Goal: Navigation & Orientation: Find specific page/section

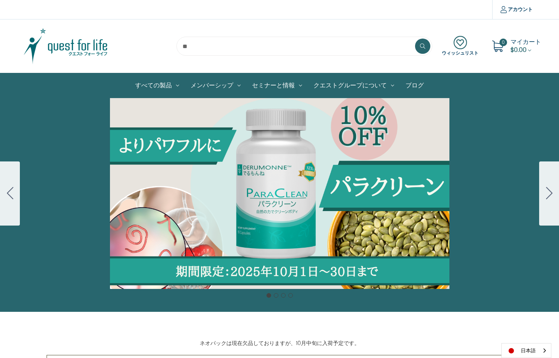
click at [525, 50] on span "$0.00" at bounding box center [518, 49] width 16 height 9
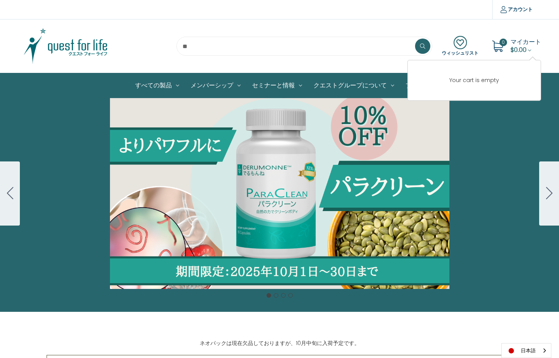
click at [500, 134] on div "カルーセル・タイトル カルーセルスライドに説明を追加します。複数の販売を促進するために使用することができます。 販売中" at bounding box center [279, 193] width 559 height 191
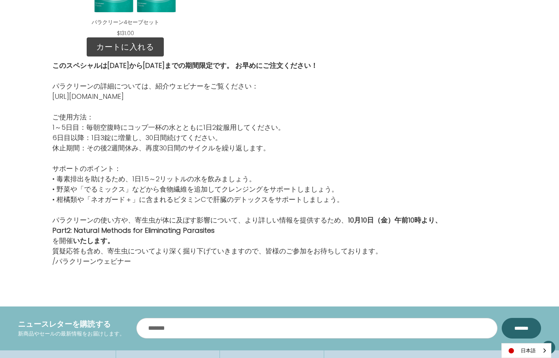
scroll to position [1577, 0]
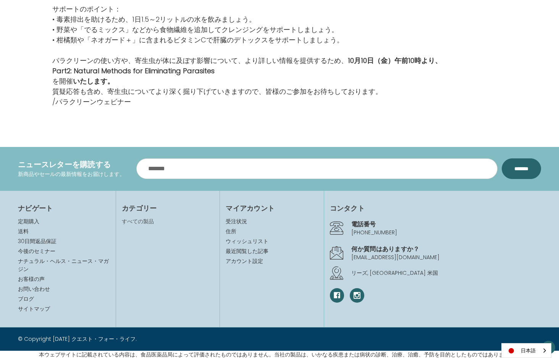
click at [146, 219] on link "すべての製品" at bounding box center [138, 222] width 32 height 8
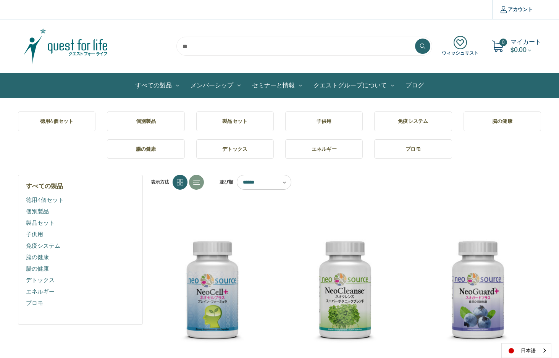
scroll to position [2, 0]
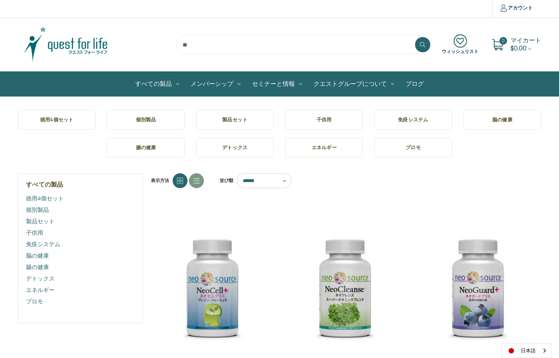
click at [328, 151] on link "エネルギー" at bounding box center [324, 148] width 78 height 20
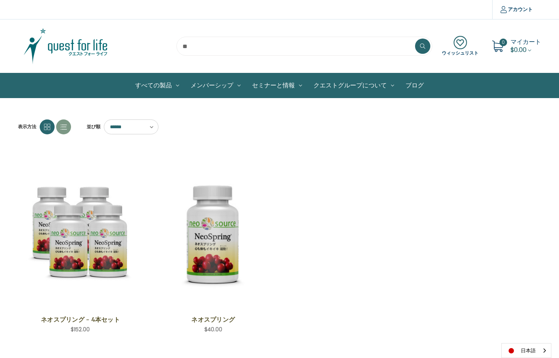
click at [77, 51] on img at bounding box center [65, 46] width 95 height 38
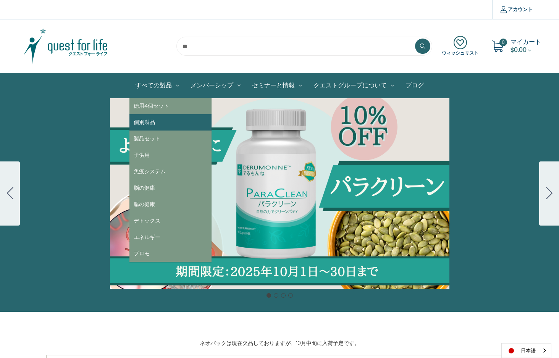
click at [147, 124] on link "個別製品" at bounding box center [170, 122] width 82 height 16
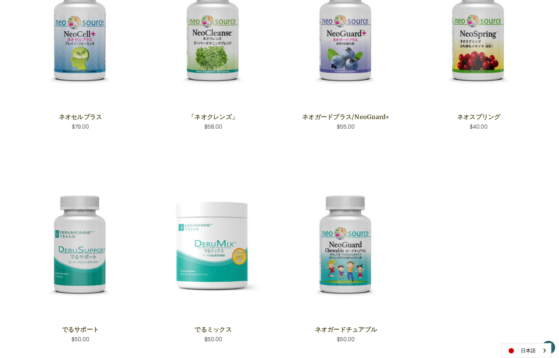
scroll to position [56, 0]
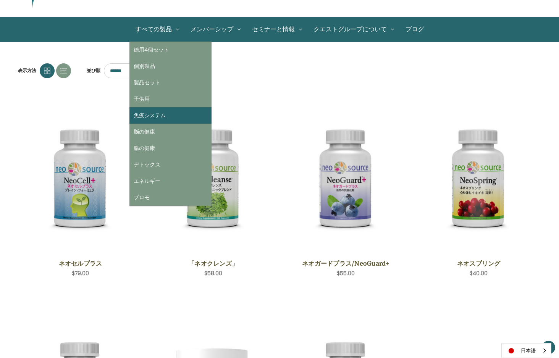
click at [153, 113] on link "免疫システム" at bounding box center [170, 115] width 82 height 16
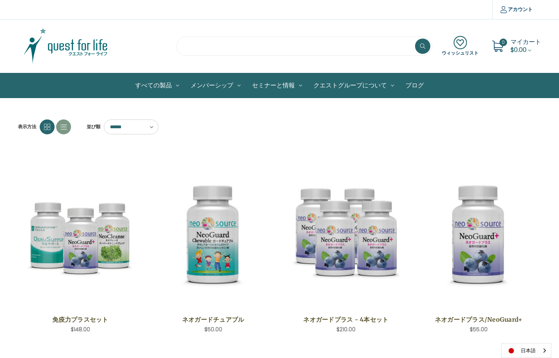
click at [257, 50] on input "search" at bounding box center [304, 46] width 256 height 19
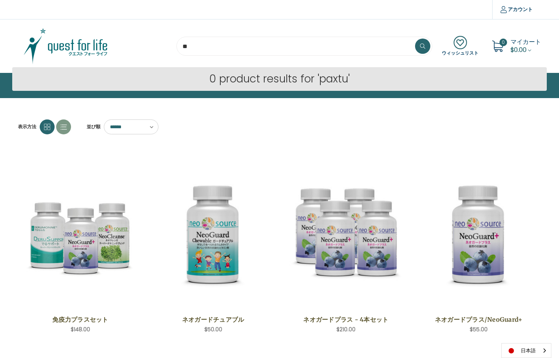
type input "*"
type input "***"
click at [423, 46] on button at bounding box center [422, 46] width 15 height 15
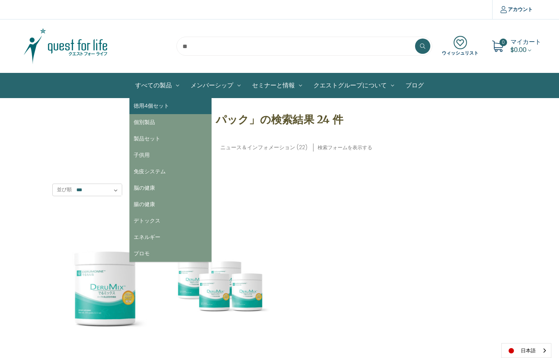
click at [154, 107] on link "徳用4個セット" at bounding box center [170, 106] width 82 height 16
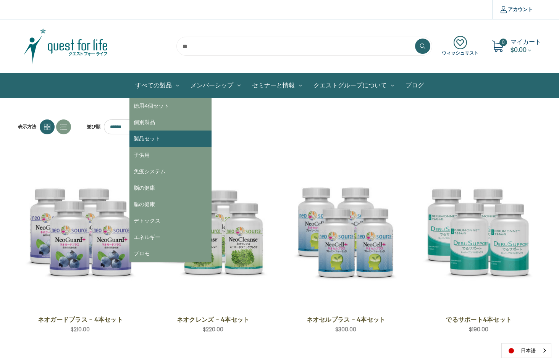
click at [146, 139] on link "製品セット" at bounding box center [170, 139] width 82 height 16
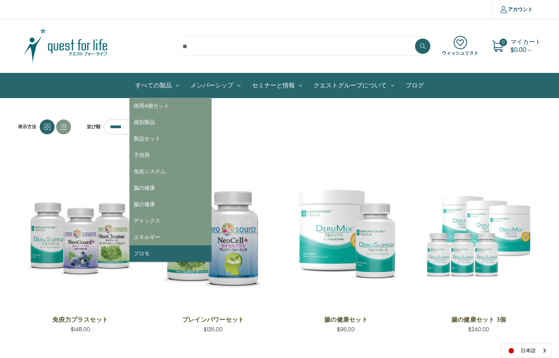
click at [147, 252] on link "プロモ" at bounding box center [170, 253] width 82 height 16
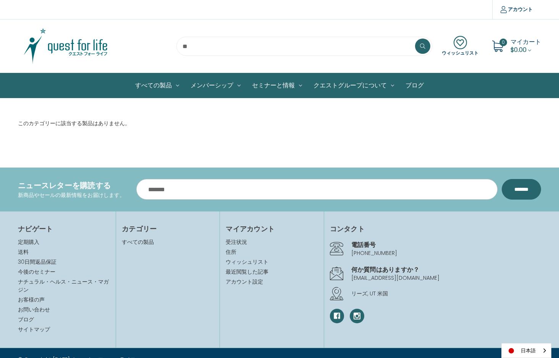
scroll to position [13, 0]
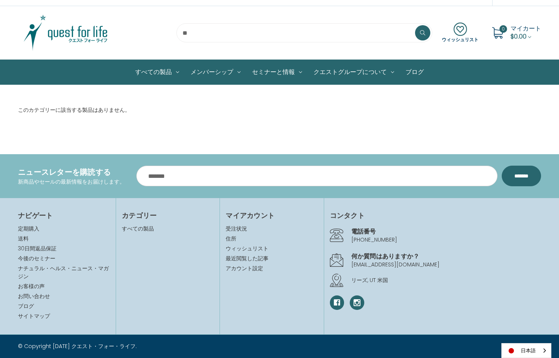
click at [337, 254] on icon at bounding box center [336, 260] width 13 height 13
click at [367, 261] on link "[EMAIL_ADDRESS][DOMAIN_NAME]" at bounding box center [395, 265] width 88 height 8
click at [33, 225] on link "定期購入" at bounding box center [28, 229] width 21 height 8
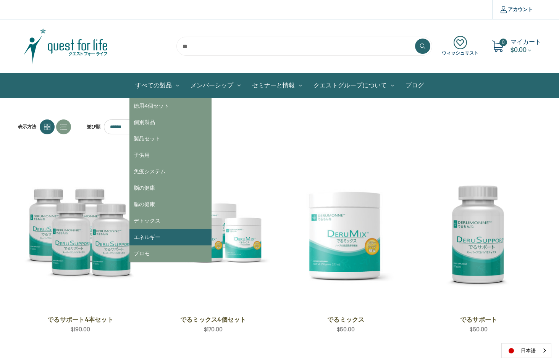
click at [146, 235] on link "エネルギー" at bounding box center [170, 237] width 82 height 16
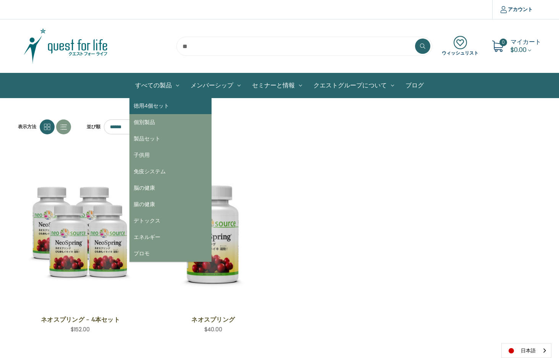
click at [159, 102] on link "徳用4個セット" at bounding box center [170, 106] width 82 height 16
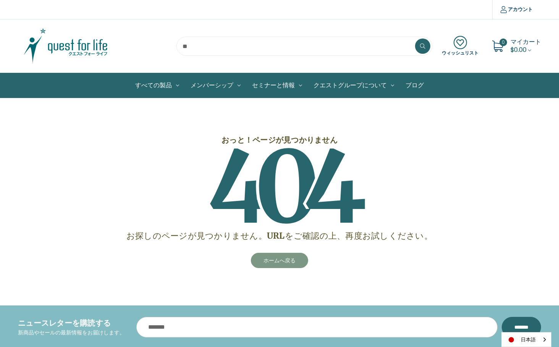
click at [284, 265] on link "ホームへ戻る" at bounding box center [279, 260] width 57 height 15
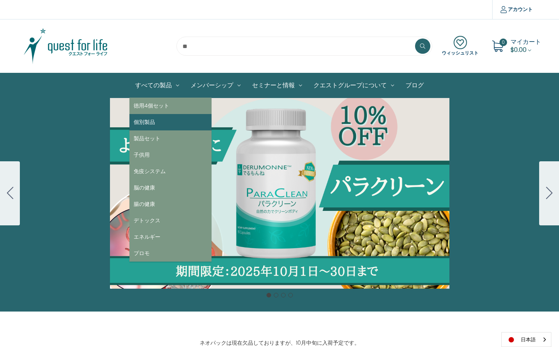
click at [145, 124] on link "個別製品" at bounding box center [170, 122] width 82 height 16
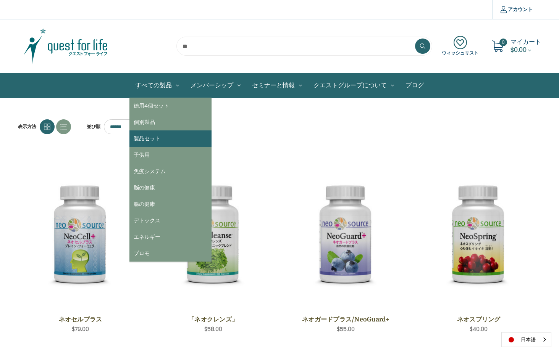
click at [142, 139] on link "製品セット" at bounding box center [170, 139] width 82 height 16
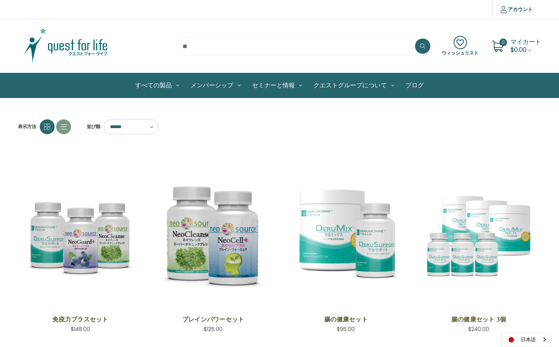
click at [87, 49] on img at bounding box center [65, 46] width 95 height 38
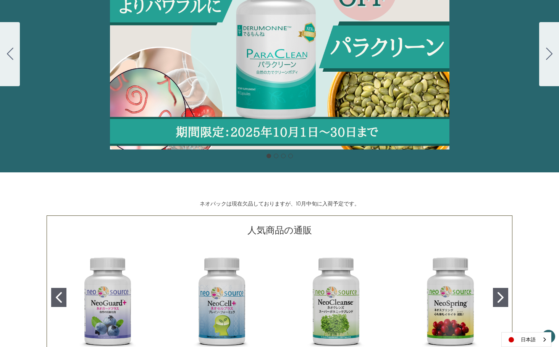
scroll to position [287, 0]
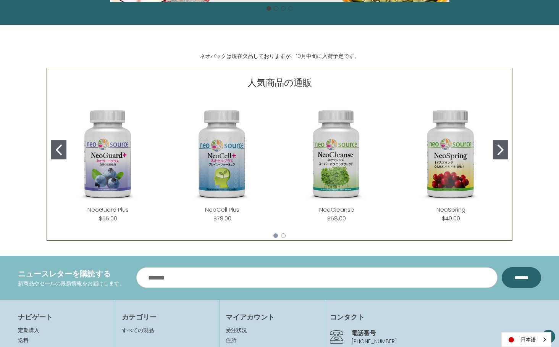
click at [504, 153] on button "Go to slide 2" at bounding box center [500, 149] width 15 height 19
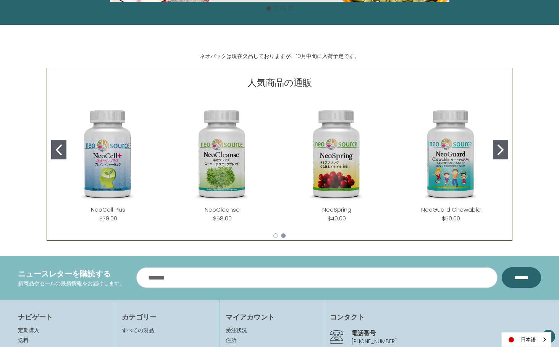
click at [504, 153] on button "Go to slide 2" at bounding box center [500, 149] width 15 height 19
click at [57, 150] on icon "Go to slide 1" at bounding box center [59, 150] width 6 height 11
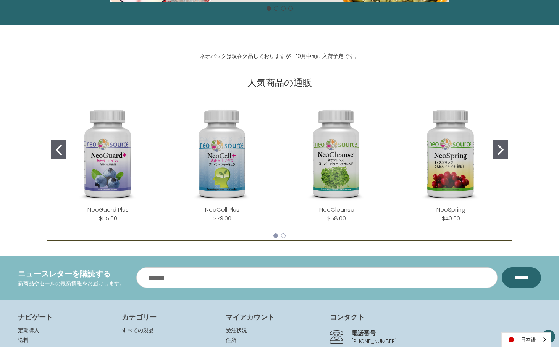
click at [63, 158] on button "Go to slide 1" at bounding box center [58, 149] width 15 height 19
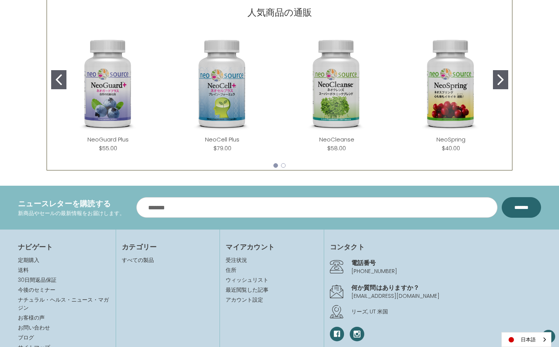
scroll to position [408, 0]
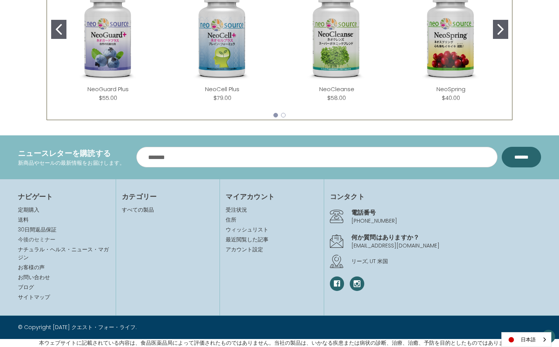
click at [48, 239] on link "今後のセミナー" at bounding box center [36, 240] width 37 height 8
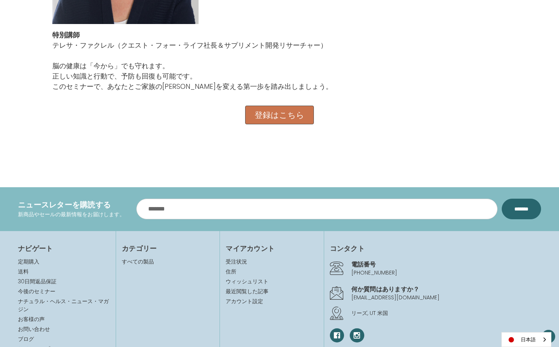
scroll to position [950, 0]
